Goal: Information Seeking & Learning: Learn about a topic

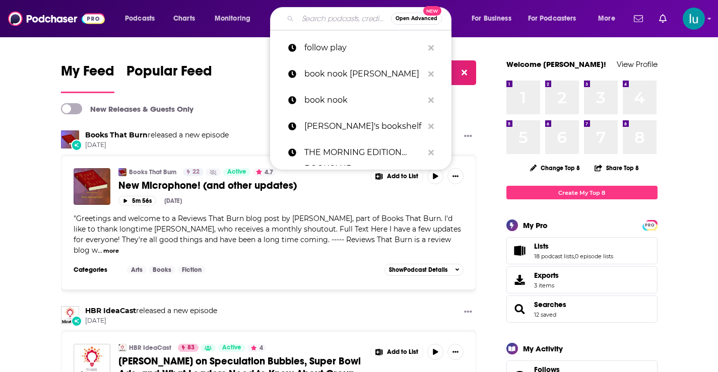
click at [336, 15] on input "Search podcasts, credits, & more..." at bounding box center [344, 19] width 93 height 16
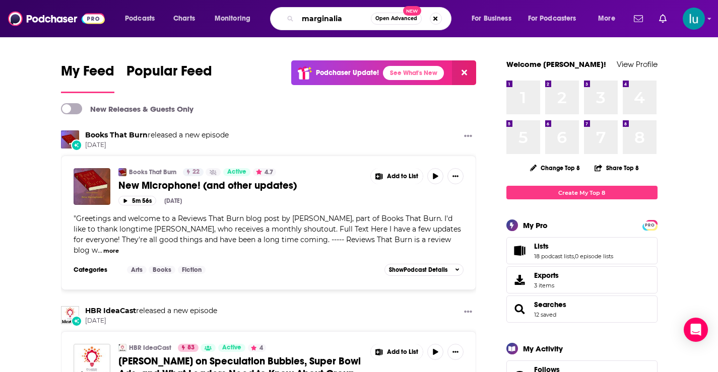
type input "marginalia"
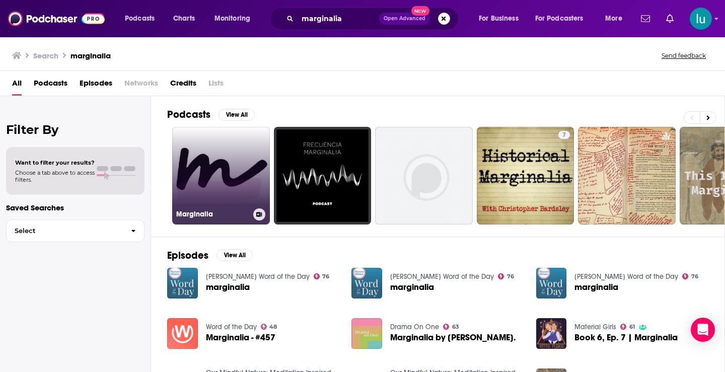
click at [224, 177] on link "Marginalia" at bounding box center [221, 176] width 98 height 98
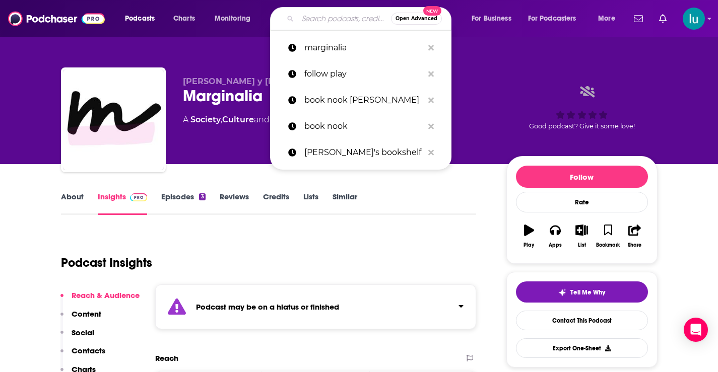
click at [315, 13] on input "Search podcasts, credits, & more..." at bounding box center [344, 19] width 93 height 16
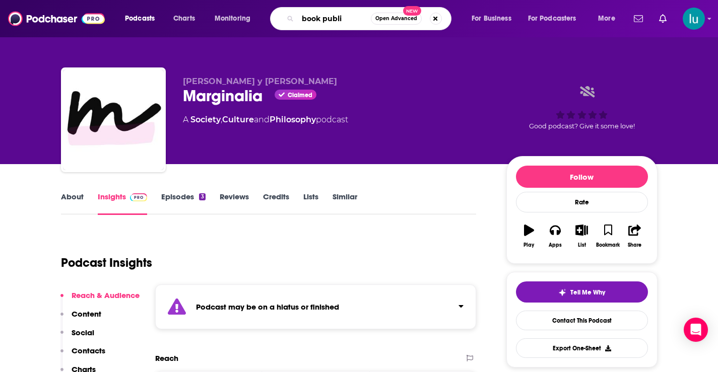
type input "book public"
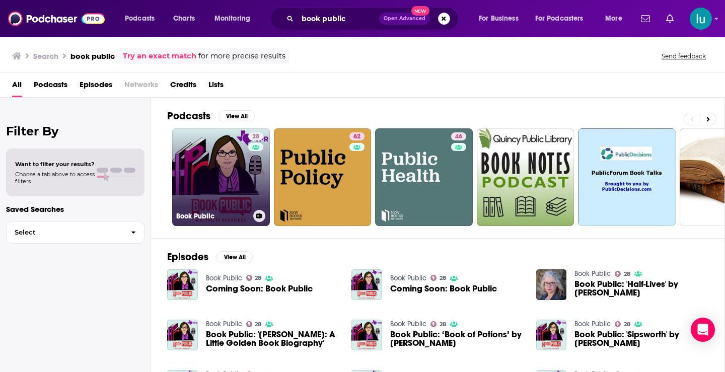
click at [216, 172] on link "28 Book Public" at bounding box center [221, 177] width 98 height 98
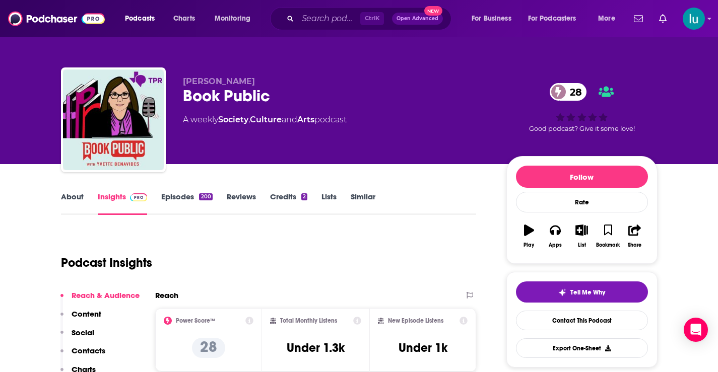
click at [68, 194] on link "About" at bounding box center [72, 203] width 23 height 23
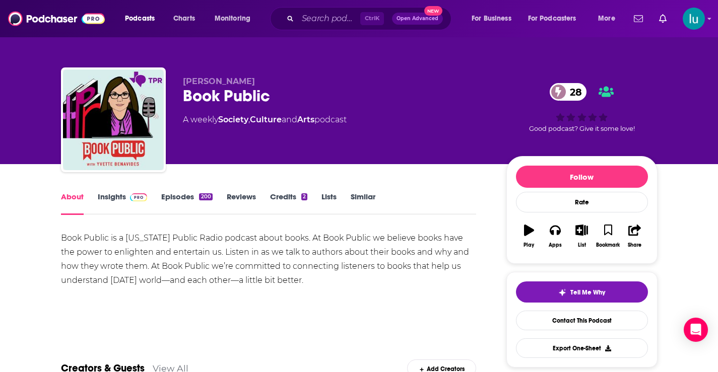
click at [115, 195] on link "Insights" at bounding box center [123, 203] width 50 height 23
